Goal: Task Accomplishment & Management: Use online tool/utility

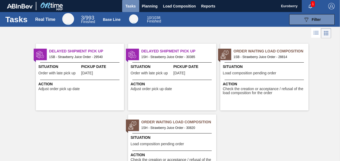
click at [130, 6] on span "Tasks" at bounding box center [131, 6] width 12 height 6
click at [155, 7] on span "Planning" at bounding box center [150, 6] width 16 height 6
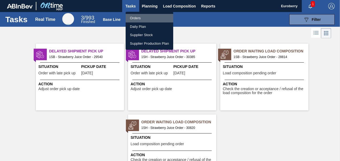
click at [138, 15] on li "Orders" at bounding box center [150, 18] width 48 height 9
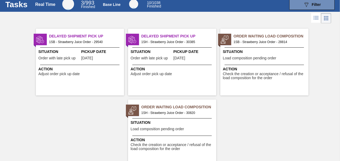
scroll to position [27, 0]
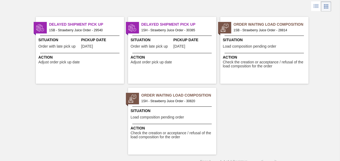
click at [169, 96] on span "Order Waiting Load Composition" at bounding box center [179, 96] width 75 height 6
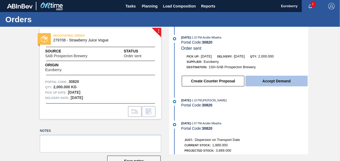
click at [277, 83] on button "Accept Demand" at bounding box center [277, 81] width 62 height 11
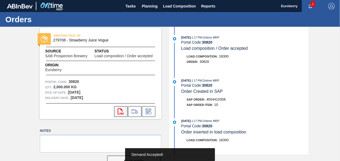
click at [119, 111] on icon "svg{fill:#ff0000}" at bounding box center [121, 111] width 6 height 6
